Goal: Information Seeking & Learning: Understand process/instructions

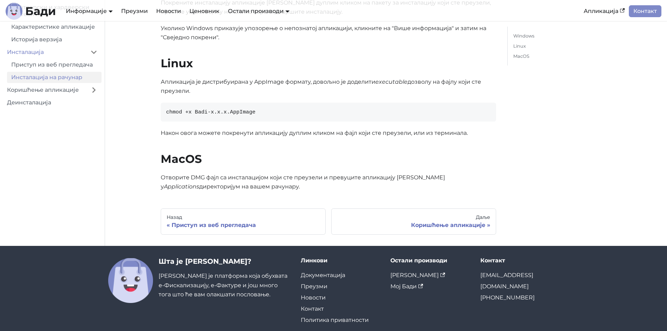
scroll to position [174, 0]
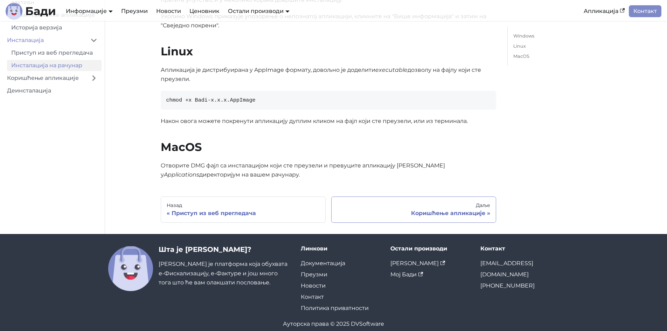
click at [454, 210] on div "Коришћење апликације" at bounding box center [413, 213] width 153 height 7
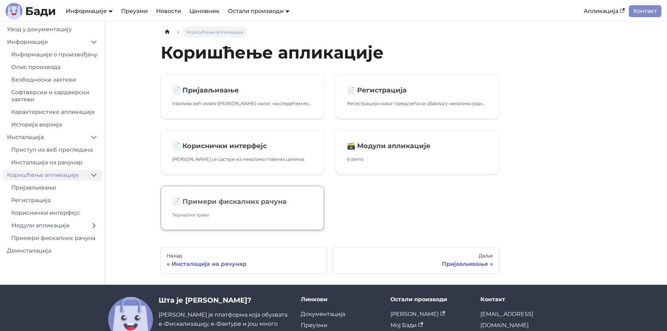
click at [265, 204] on h2 "📄️ Примери фискалних рачуна" at bounding box center [242, 201] width 140 height 8
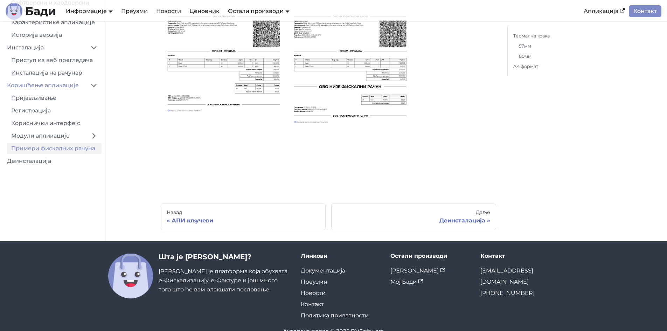
scroll to position [1365, 0]
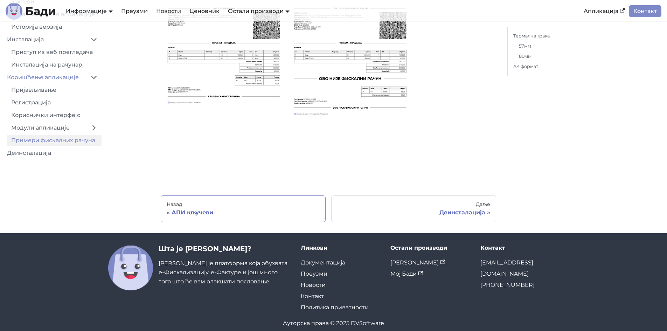
click at [193, 212] on div "АПИ кључеви" at bounding box center [243, 212] width 153 height 7
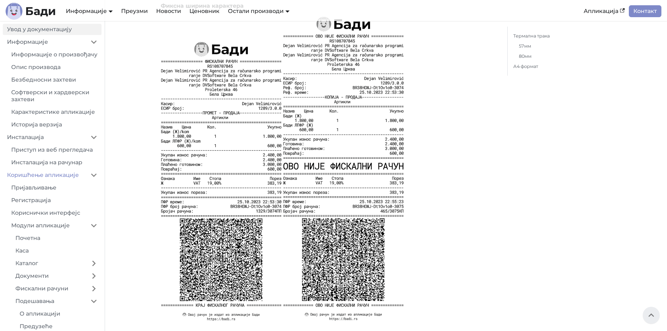
scroll to position [630, 0]
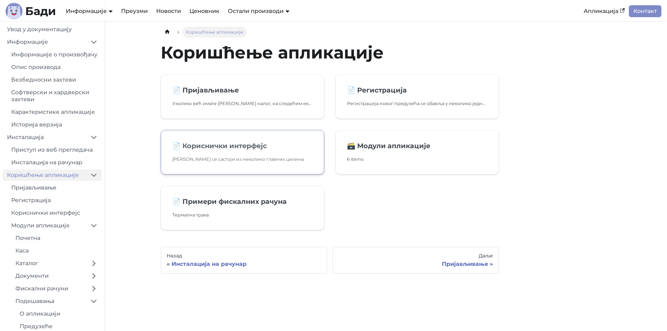
click at [199, 145] on h2 "📄️ Кориснички интерфејс" at bounding box center [242, 145] width 140 height 8
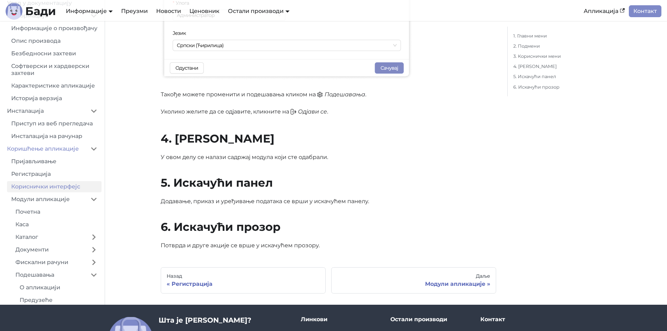
scroll to position [595, 0]
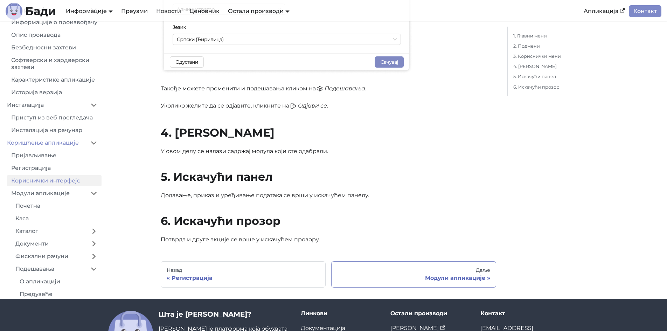
click at [467, 276] on div "Модули апликације" at bounding box center [413, 277] width 153 height 7
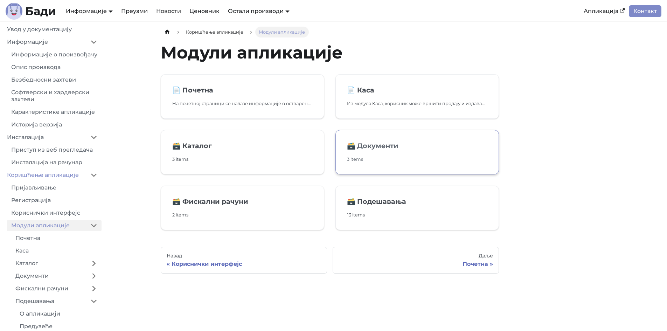
click at [384, 149] on h2 "🗃️ Документи" at bounding box center [417, 145] width 140 height 8
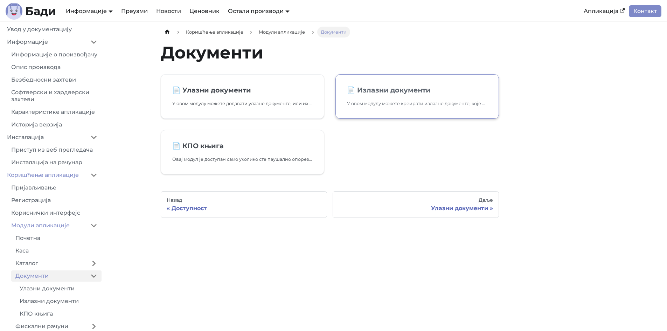
click at [374, 85] on link "📄️ Излазни документи У овом модулу можете креирати излазне документе, које може…" at bounding box center [416, 96] width 163 height 44
click at [402, 91] on h2 "📄️ Излазни документи" at bounding box center [417, 90] width 140 height 8
click at [212, 96] on link "📄️ Улазни документи У овом модулу можете додавати улазне документе, или их прим…" at bounding box center [242, 96] width 163 height 44
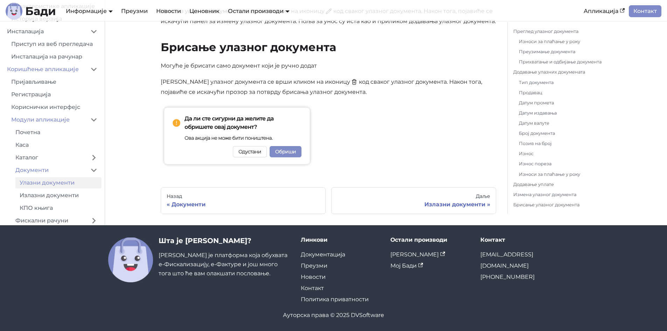
scroll to position [2290, 0]
click at [461, 206] on div "Излазни документи" at bounding box center [413, 204] width 153 height 7
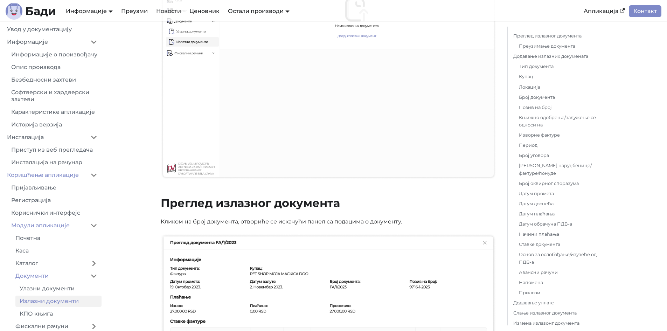
scroll to position [175, 0]
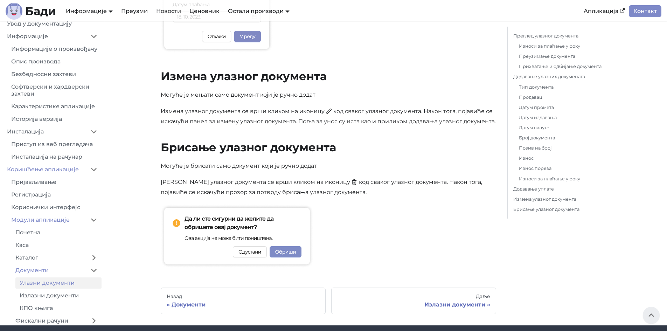
scroll to position [2115, 0]
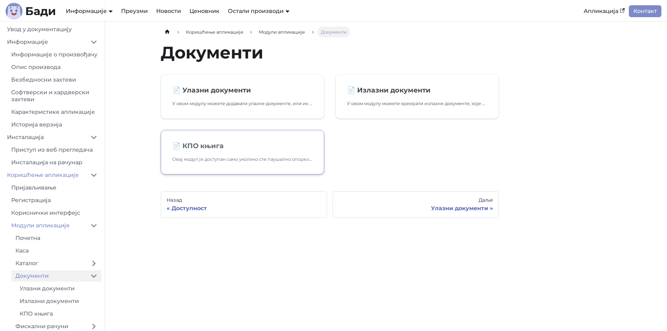
click at [217, 141] on link "📄️ КПО књига Овај модул је доступан само уколико сте паушално опорезиван предуз…" at bounding box center [242, 152] width 163 height 44
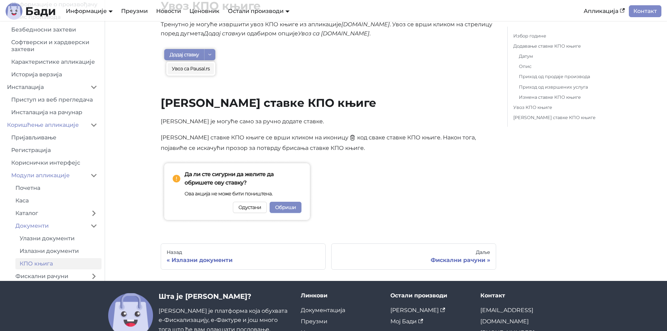
scroll to position [672, 0]
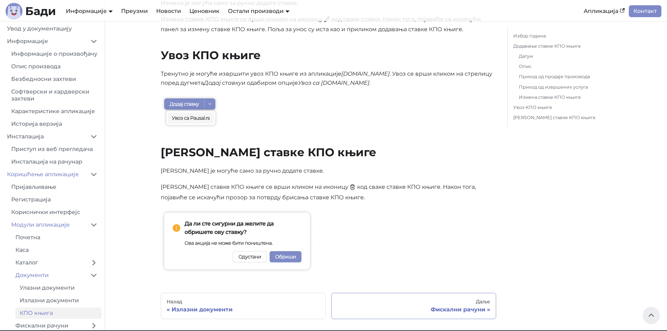
click at [465, 305] on link "Даље Фискални рачуни" at bounding box center [413, 306] width 165 height 27
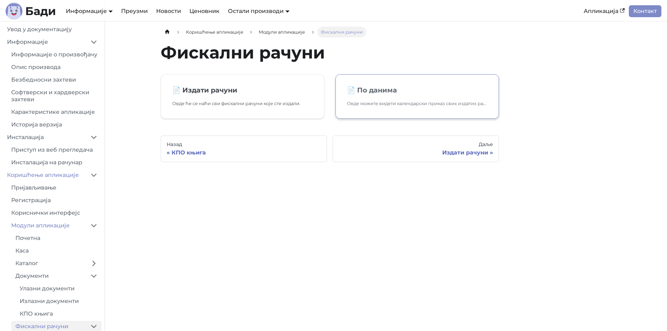
click at [378, 104] on p "Овде можете видети календарски приказ свих издатих рачуна." at bounding box center [417, 103] width 140 height 7
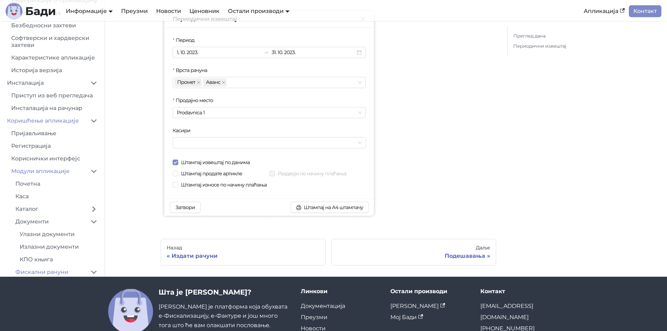
scroll to position [657, 0]
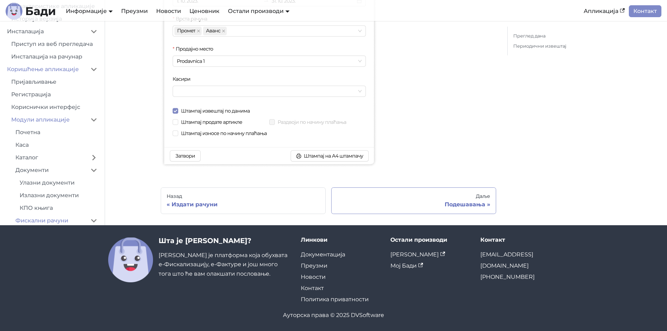
click at [467, 207] on div "Подешавања" at bounding box center [413, 204] width 153 height 7
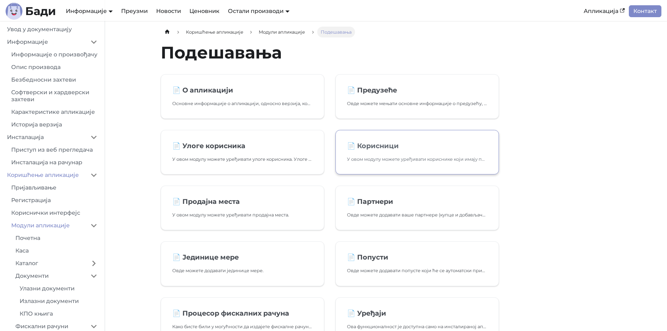
click at [390, 153] on link "📄️ Корисници У овом модулу можете уређивати кориснике који имају приступ аплика…" at bounding box center [416, 152] width 163 height 44
